Goal: Transaction & Acquisition: Purchase product/service

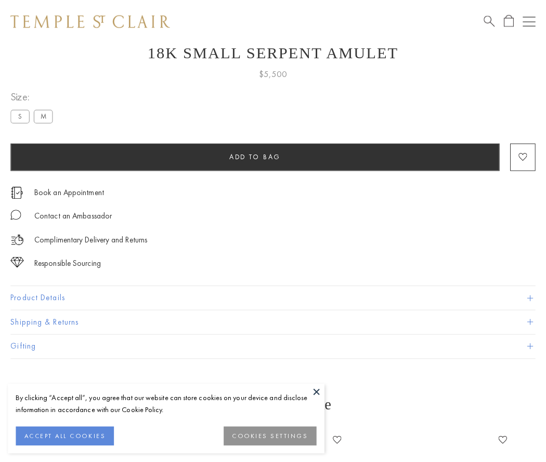
scroll to position [42, 0]
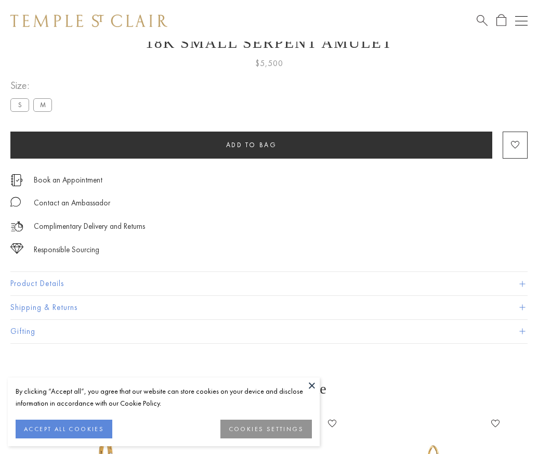
click at [251, 145] on span "Add to bag" at bounding box center [251, 144] width 51 height 9
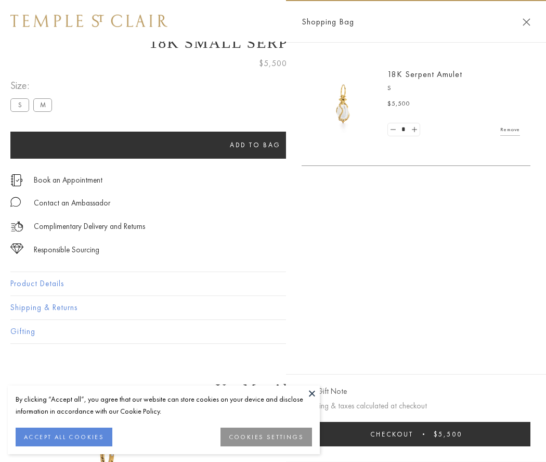
click at [429, 434] on button "Checkout $5,500" at bounding box center [416, 434] width 229 height 24
